Goal: Information Seeking & Learning: Learn about a topic

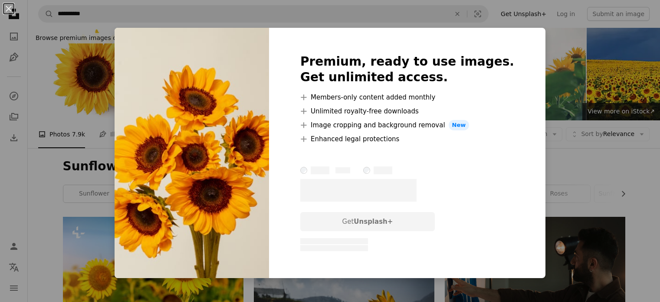
scroll to position [682, 0]
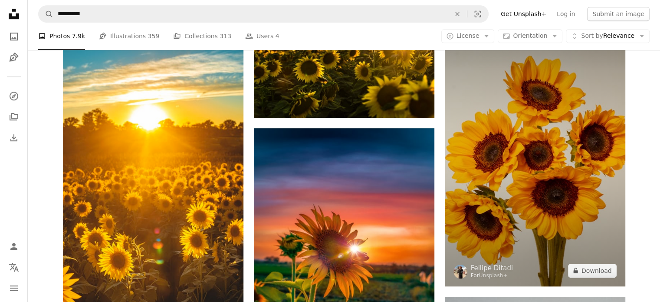
click at [550, 187] on img at bounding box center [535, 150] width 181 height 271
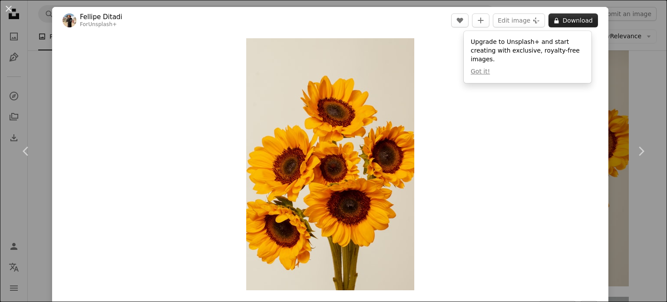
click at [554, 23] on icon at bounding box center [556, 21] width 4 height 6
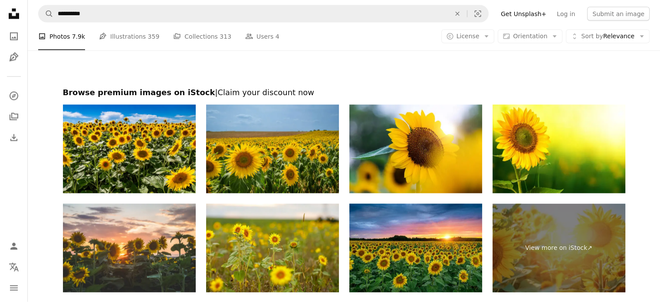
scroll to position [1762, 0]
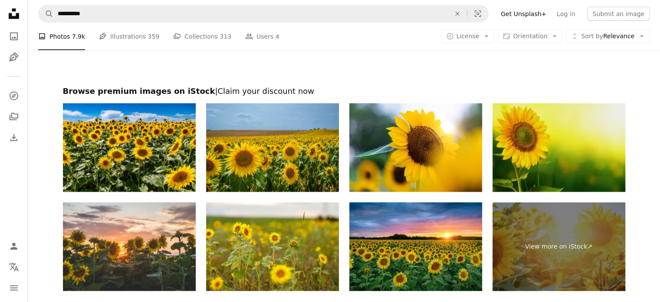
click at [566, 159] on img at bounding box center [559, 147] width 133 height 89
click at [559, 160] on img at bounding box center [559, 147] width 133 height 89
